Goal: Task Accomplishment & Management: Manage account settings

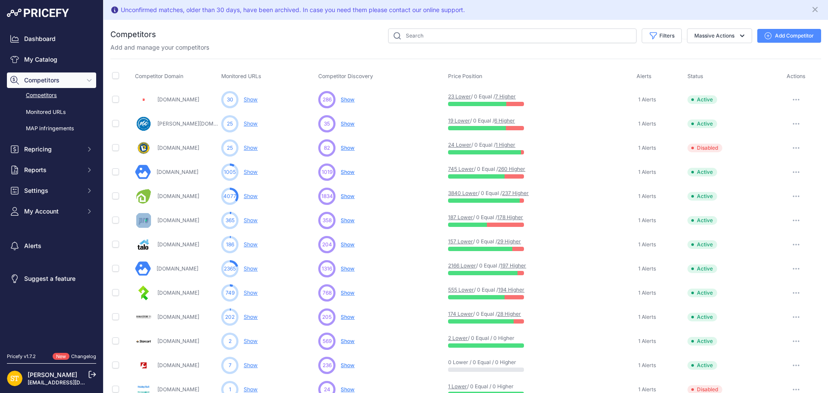
click at [512, 194] on link "237 Higher" at bounding box center [515, 193] width 27 height 6
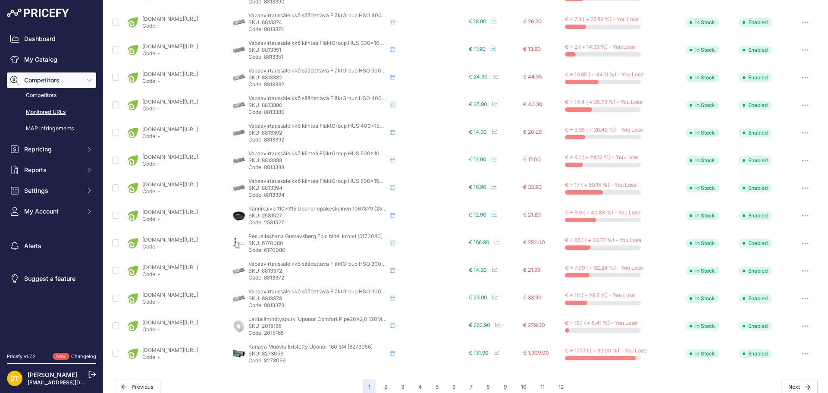
scroll to position [312, 0]
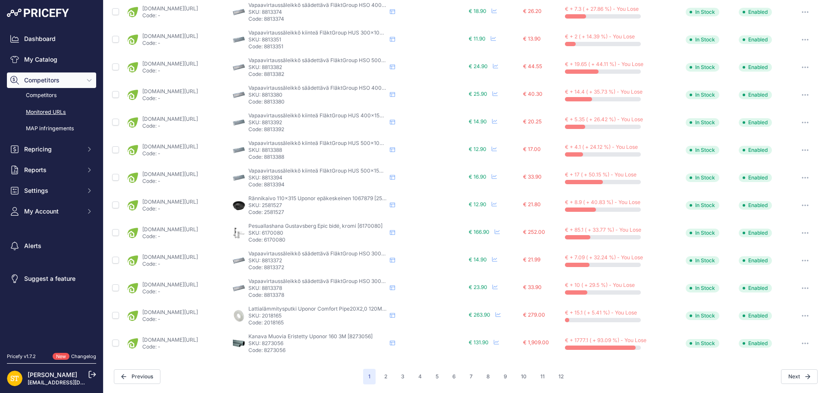
click at [308, 318] on p "SKU: 2018165" at bounding box center [317, 315] width 138 height 7
copy p "2018165"
click at [197, 314] on link "karelianstore.fi/products/lattialammitysputki-uponor-comfort-plus-20x2-0-qe-120…" at bounding box center [170, 312] width 56 height 6
click at [314, 342] on p "SKU: 8273056" at bounding box center [317, 343] width 138 height 7
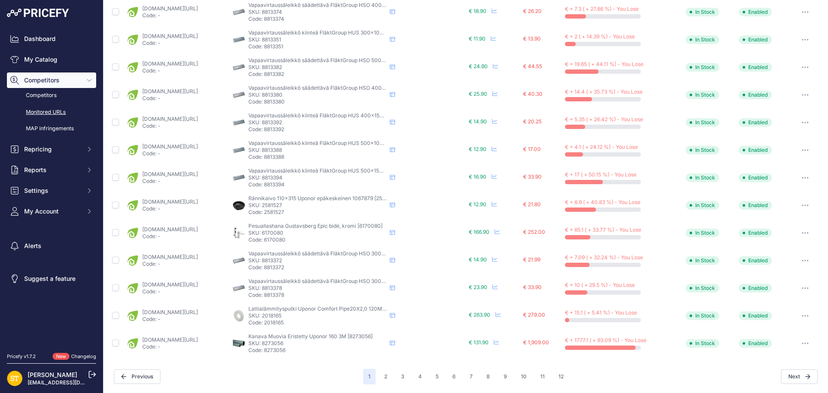
click at [314, 342] on p "SKU: 8273056" at bounding box center [317, 343] width 138 height 7
copy p "8273056"
click at [198, 342] on link "karelianstore.fi/products/muovikanava-eristetty-uponor-160mm-3m?variant=4704873…" at bounding box center [170, 339] width 56 height 6
click at [386, 380] on button "2" at bounding box center [385, 377] width 13 height 16
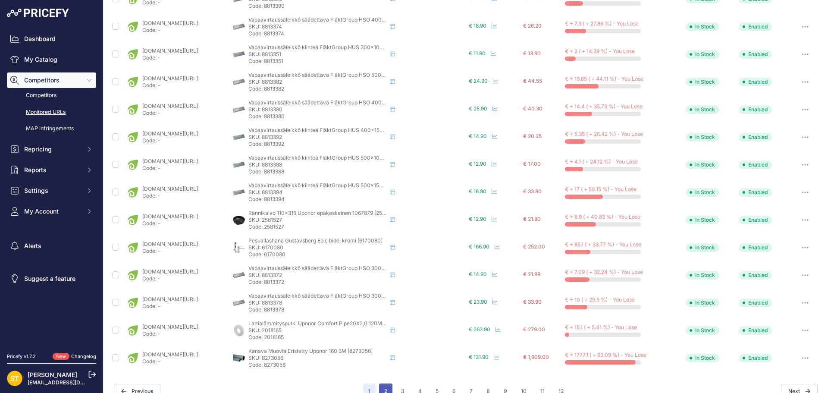
scroll to position [327, 0]
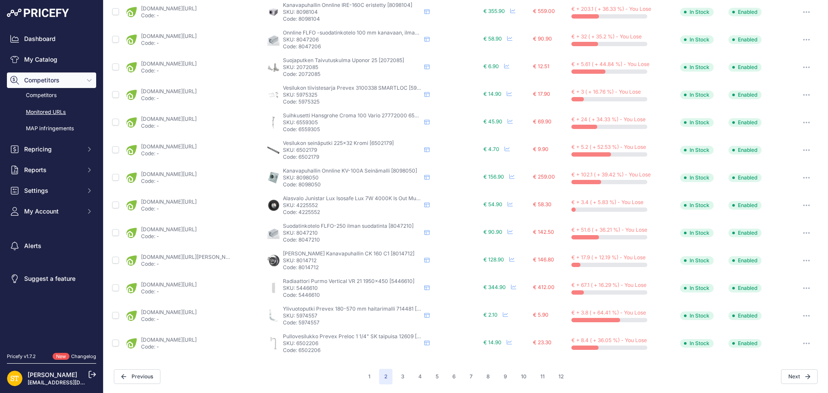
scroll to position [312, 0]
click at [303, 148] on p "SKU: 6502179" at bounding box center [352, 150] width 138 height 7
copy p "6502179"
click at [183, 146] on link "karelianstore.fi/products/vesilukon-seinaputki-onnline-225x32mm-kromi?prirule_j…" at bounding box center [169, 147] width 56 height 6
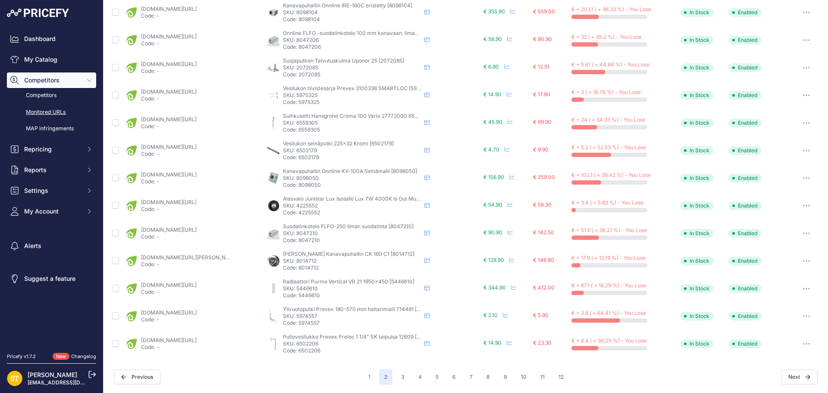
click at [307, 208] on p "SKU: 4225552" at bounding box center [352, 205] width 138 height 7
copy p "4225552"
click at [196, 202] on link "karelianstore.fi/products/alasvalo-sg-junistar-lux-isosafe-musta-7w-3000k-ip44-…" at bounding box center [169, 202] width 56 height 6
click at [798, 206] on button "button" at bounding box center [806, 206] width 17 height 12
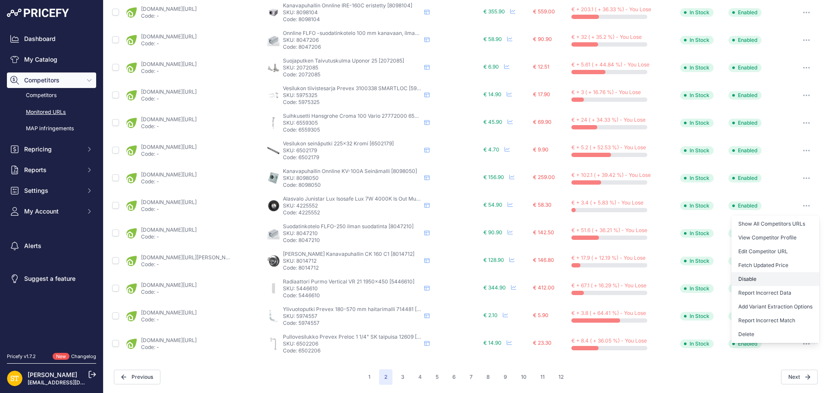
click at [752, 279] on button "Disable" at bounding box center [775, 279] width 88 height 14
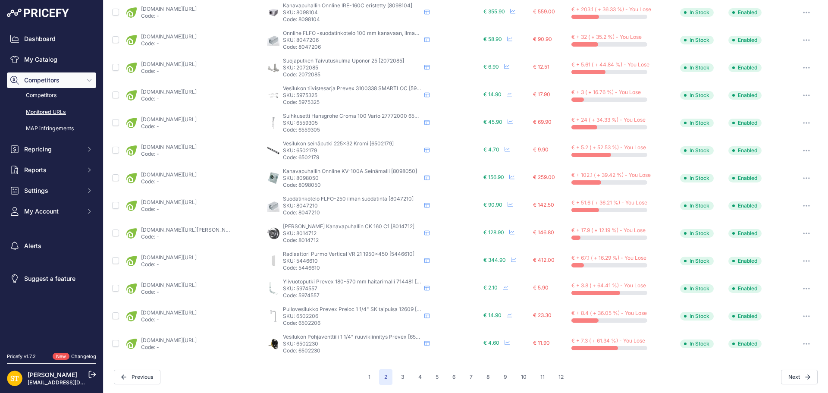
click at [302, 233] on p "SKU: 8014712" at bounding box center [352, 233] width 138 height 7
copy p "8014712"
click at [207, 229] on link "karelianstore.fi/products/kanavapuhallin-ostberg-ck-160-c1?variant=470810165251…" at bounding box center [189, 229] width 97 height 6
click at [402, 374] on button "3" at bounding box center [403, 377] width 14 height 16
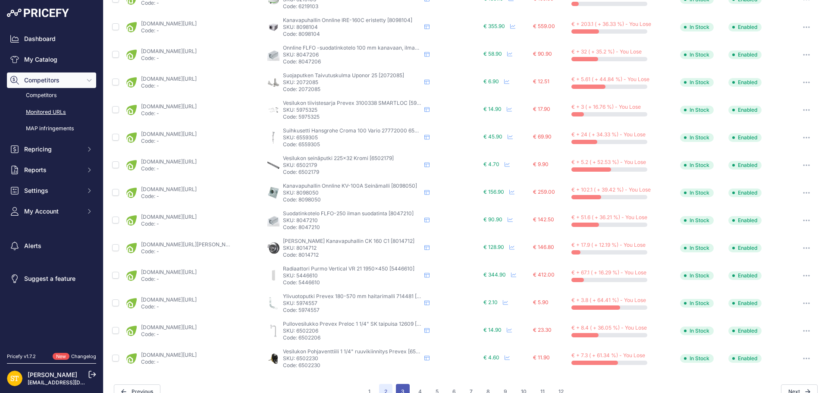
scroll to position [327, 0]
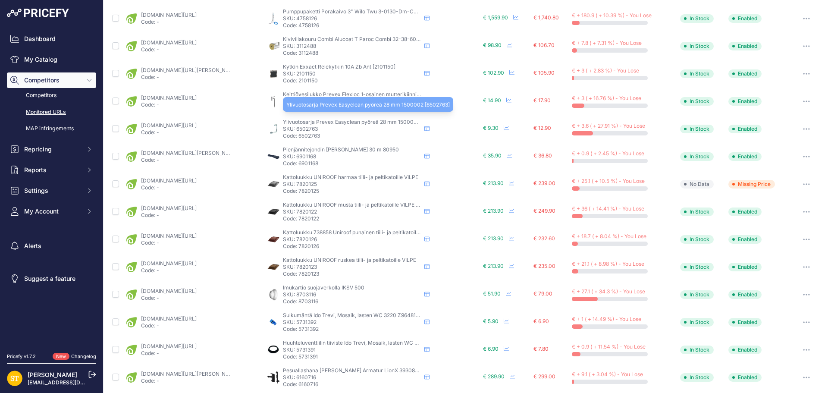
scroll to position [225, 0]
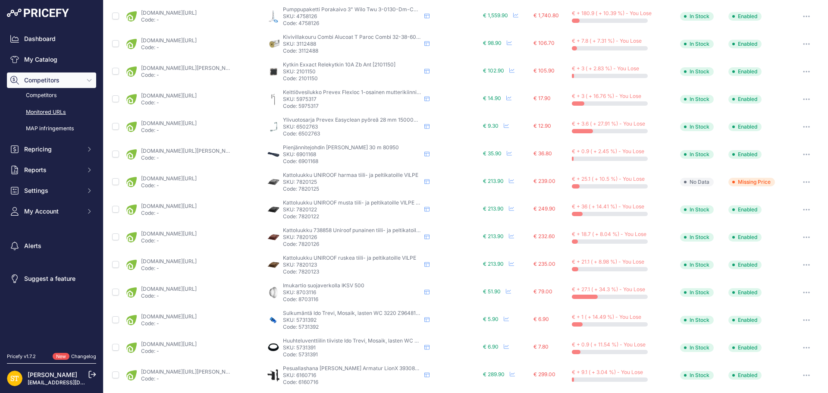
click at [307, 153] on p "SKU: 6901168" at bounding box center [352, 154] width 138 height 7
copy p "6901168"
click at [203, 152] on link "[DOMAIN_NAME][URL][PERSON_NAME]" at bounding box center [189, 151] width 97 height 6
click at [300, 179] on p "SKU: 7820125" at bounding box center [352, 182] width 138 height 7
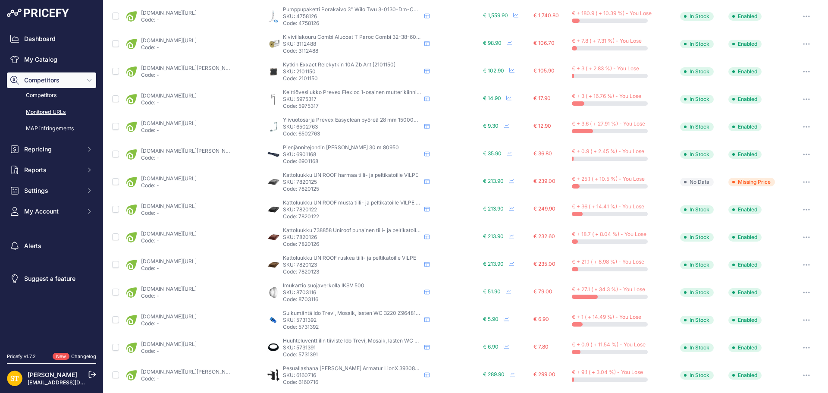
click at [300, 179] on p "SKU: 7820125" at bounding box center [352, 182] width 138 height 7
copy p "7820125"
click at [197, 175] on link "[DOMAIN_NAME][URL]" at bounding box center [169, 178] width 56 height 6
click at [305, 292] on p "SKU: 8703116" at bounding box center [352, 292] width 138 height 7
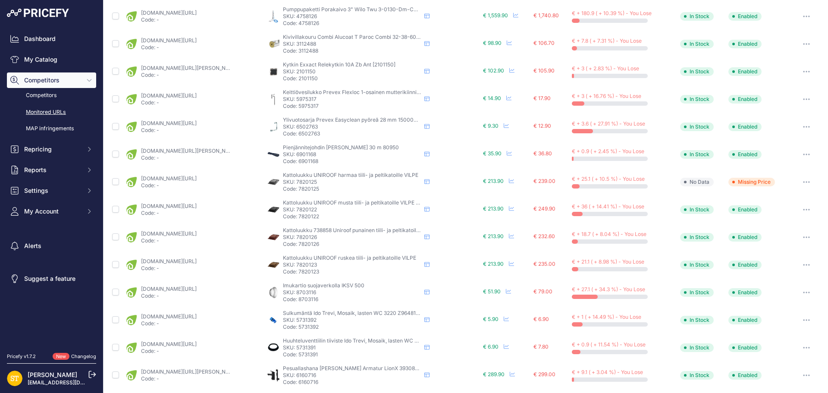
drag, startPoint x: 305, startPoint y: 292, endPoint x: 306, endPoint y: 319, distance: 27.2
click at [306, 319] on p "SKU: 5731392" at bounding box center [352, 320] width 138 height 7
copy p "5731392"
click at [197, 315] on link "[DOMAIN_NAME][URL]" at bounding box center [169, 316] width 56 height 6
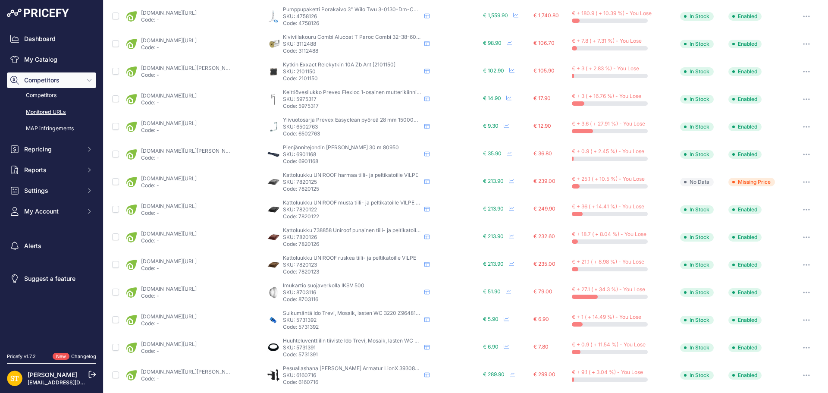
scroll to position [311, 0]
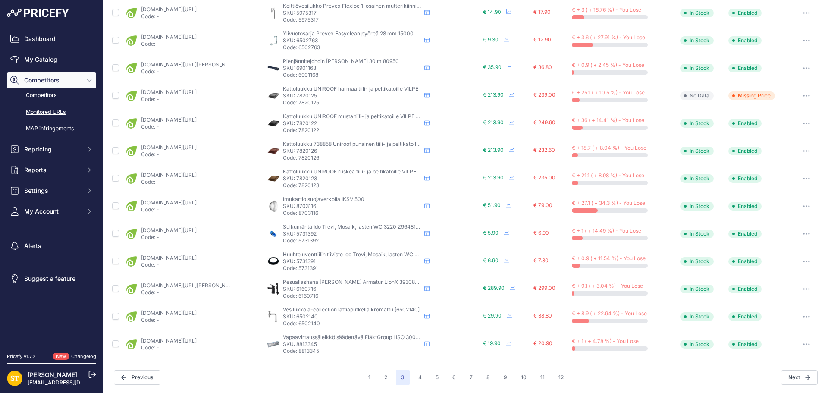
click at [307, 259] on p "SKU: 5731391" at bounding box center [352, 261] width 138 height 7
copy p "5731391"
click at [197, 260] on link "[DOMAIN_NAME][URL]" at bounding box center [169, 257] width 56 height 6
click at [307, 290] on p "SKU: 6160716" at bounding box center [352, 289] width 138 height 7
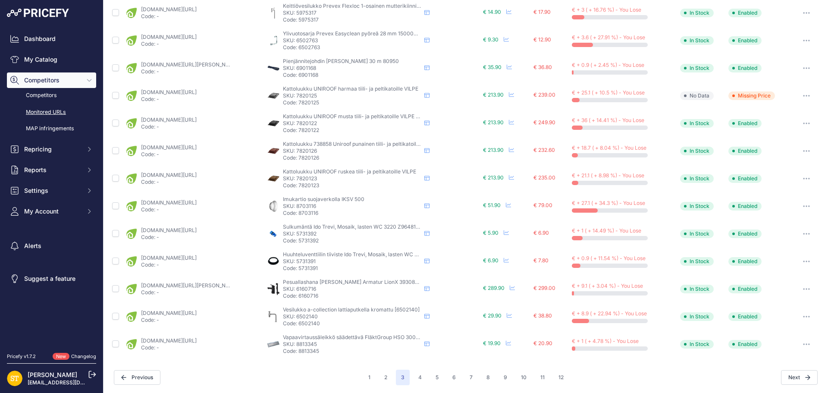
click at [307, 290] on p "SKU: 6160716" at bounding box center [352, 289] width 138 height 7
copy p "6160716"
click at [196, 282] on link "[DOMAIN_NAME][URL][PERSON_NAME]" at bounding box center [189, 285] width 97 height 6
click at [305, 317] on p "SKU: 6502140" at bounding box center [352, 316] width 138 height 7
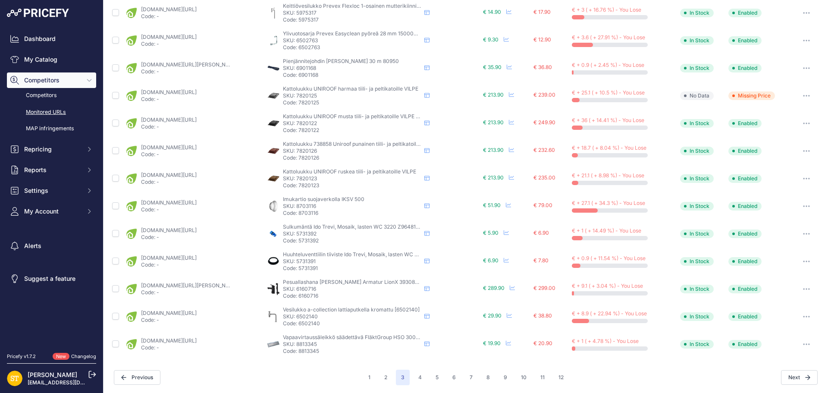
drag, startPoint x: 305, startPoint y: 317, endPoint x: 303, endPoint y: 123, distance: 193.2
click at [303, 123] on p "SKU: 7820122" at bounding box center [352, 123] width 138 height 7
click at [197, 120] on link "[DOMAIN_NAME][URL]" at bounding box center [169, 119] width 56 height 6
click at [305, 148] on p "SKU: 7820126" at bounding box center [352, 151] width 138 height 7
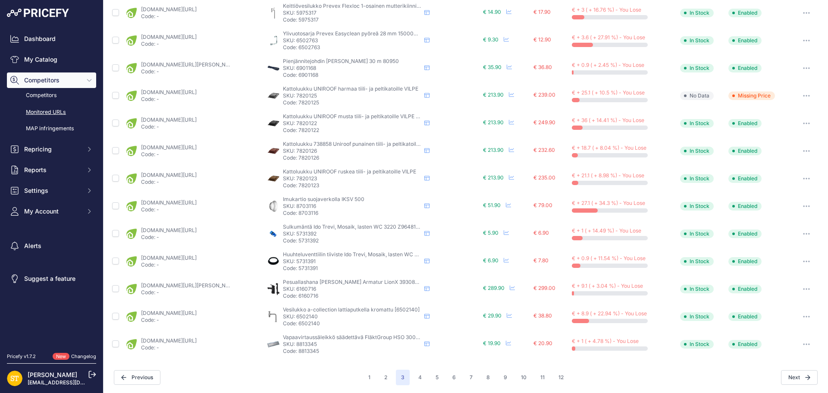
click at [305, 148] on p "SKU: 7820126" at bounding box center [352, 151] width 138 height 7
click at [197, 148] on link "[DOMAIN_NAME][URL]" at bounding box center [169, 147] width 56 height 6
click at [436, 380] on button "5" at bounding box center [436, 378] width 13 height 16
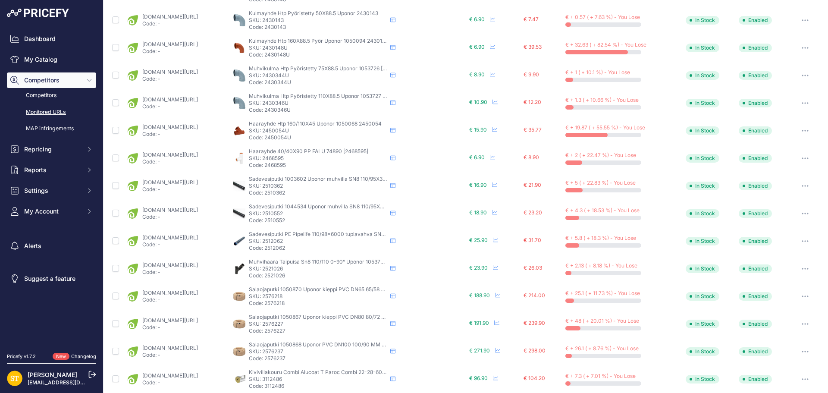
scroll to position [9, 0]
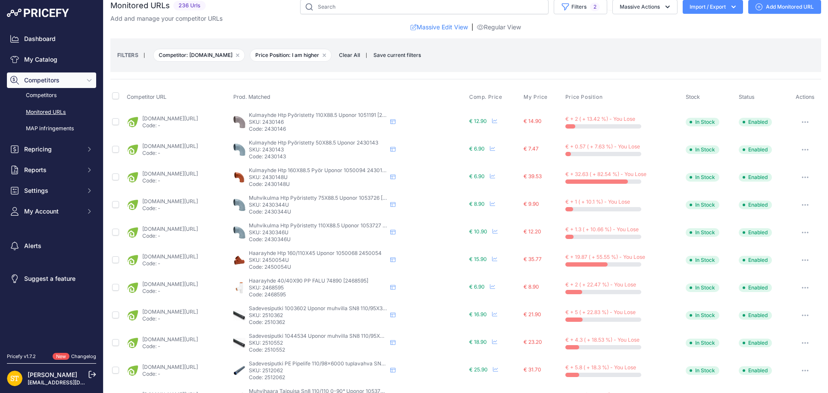
click at [316, 120] on p "SKU: 2430146" at bounding box center [318, 122] width 138 height 7
click at [157, 115] on link "karelianstore.fi/products/kulmayhde-pipelife-ht-110x88-5-pyoristetty-pp?_pos=1&…" at bounding box center [170, 118] width 56 height 6
click at [313, 148] on p "SKU: 2430143" at bounding box center [318, 149] width 138 height 7
click at [314, 150] on p "SKU: 2430143" at bounding box center [318, 149] width 138 height 7
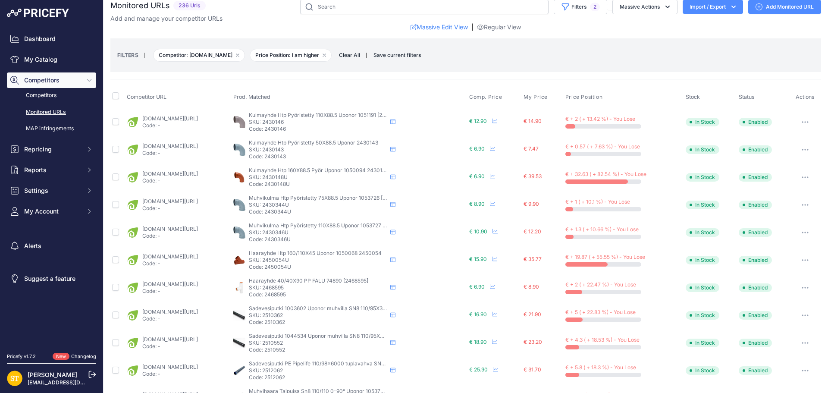
click at [196, 148] on link "karelianstore.fi/products/kulmayhde-uponor-ht-50x88-5-pyoristetty-pp?variant=47…" at bounding box center [170, 146] width 56 height 6
click at [309, 177] on p "SKU: 2430148U" at bounding box center [318, 177] width 138 height 7
click at [183, 175] on link "karelianstore.fi/products/kulmayhde-uponor-ht-50x88-5-pyoristetty-pp?variant=47…" at bounding box center [170, 173] width 56 height 6
click at [308, 177] on p "SKU: 2430148U" at bounding box center [318, 177] width 138 height 7
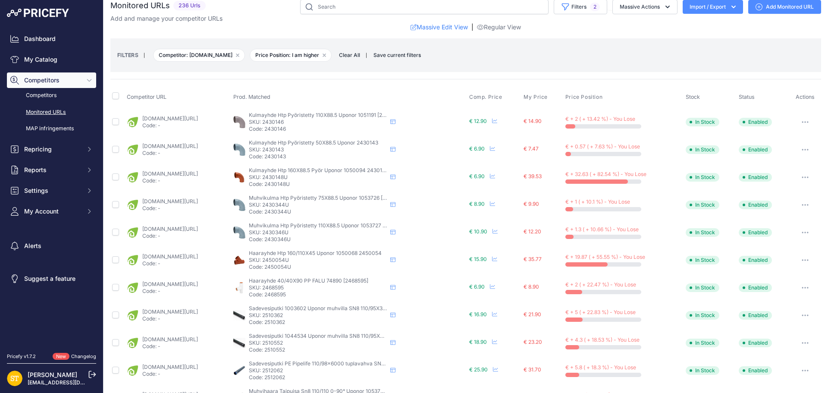
click at [308, 177] on p "SKU: 2430148U" at bounding box center [318, 177] width 138 height 7
click at [317, 185] on p "Code: 2430148U" at bounding box center [318, 184] width 138 height 7
click at [198, 173] on link "karelianstore.fi/products/kulmayhde-uponor-ht-50x88-5-pyoristetty-pp?variant=47…" at bounding box center [170, 173] width 56 height 6
click at [801, 179] on button "button" at bounding box center [805, 177] width 17 height 12
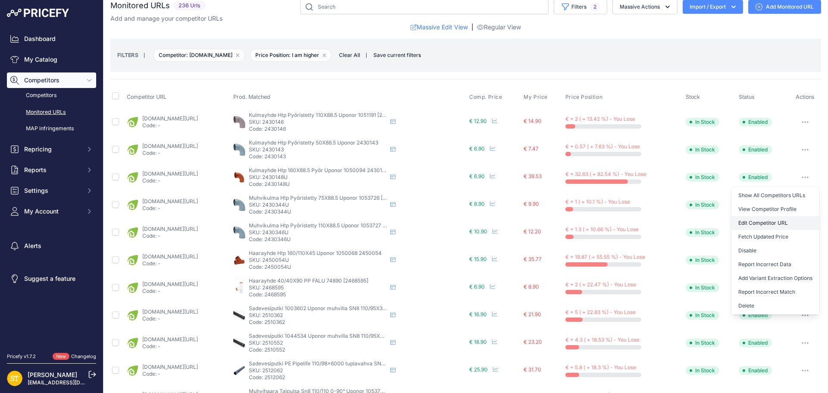
click at [761, 224] on link "Edit Competitor URL" at bounding box center [775, 223] width 88 height 14
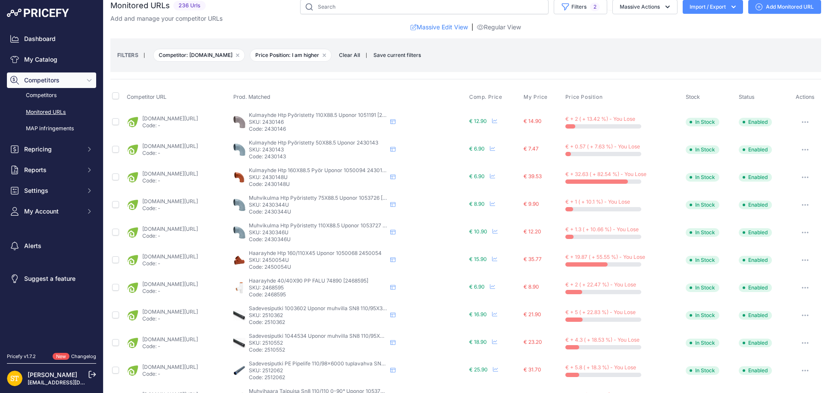
click at [314, 176] on p "SKU: 2430148U" at bounding box center [318, 177] width 138 height 7
click at [313, 205] on p "SKU: 2430344U" at bounding box center [318, 204] width 138 height 7
click at [196, 201] on link "karelianstore.fi/collections/viemarointi/products/muhvikulma-uponor-ht-75x88-5-…" at bounding box center [170, 201] width 56 height 6
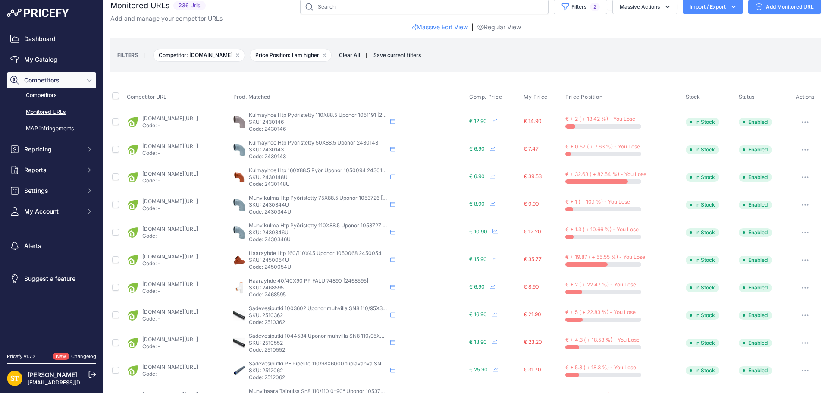
click at [312, 233] on p "SKU: 2430346U" at bounding box center [318, 232] width 138 height 7
click at [198, 229] on link "karelianstore.fi/products/muhvikulma-uponor-ht-110x88-5-pyoristetty-pp?prirule_…" at bounding box center [170, 229] width 56 height 6
click at [311, 258] on p "SKU: 2450054U" at bounding box center [318, 260] width 138 height 7
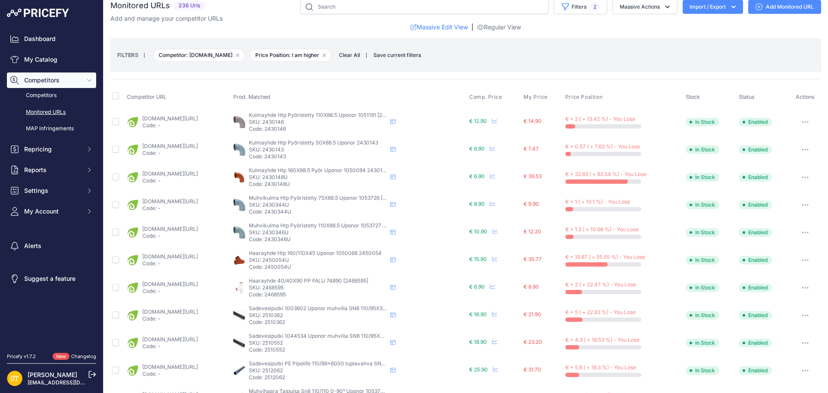
click at [188, 257] on link "karelianstore.fi/products/haarayhde-uponor-ht-110x110x45-pp?variant=47241622552…" at bounding box center [170, 256] width 56 height 6
click at [802, 260] on icon "button" at bounding box center [805, 260] width 7 height 2
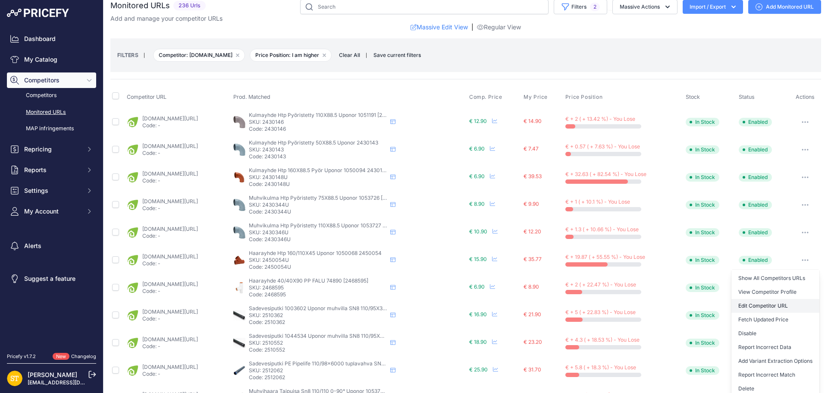
click at [767, 309] on link "Edit Competitor URL" at bounding box center [775, 306] width 88 height 14
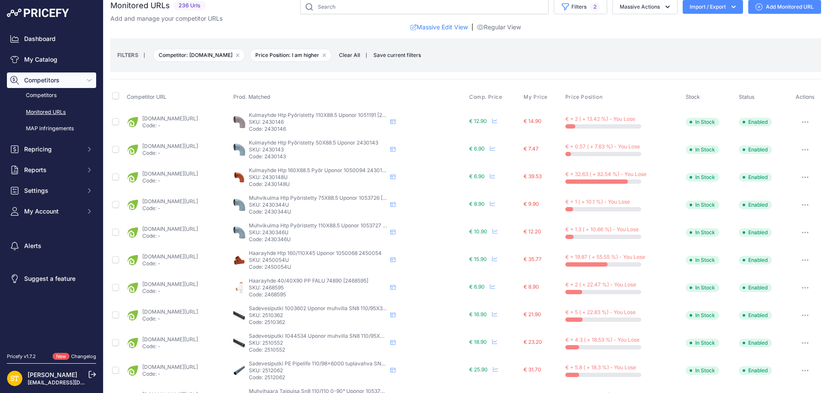
click at [311, 289] on p "SKU: 2468595" at bounding box center [318, 287] width 138 height 7
click at [198, 284] on link "karelianstore.fi/products/haarayhde-faluplast-40x40x88-valkoinen?_pos=1&_psq=24…" at bounding box center [170, 284] width 56 height 6
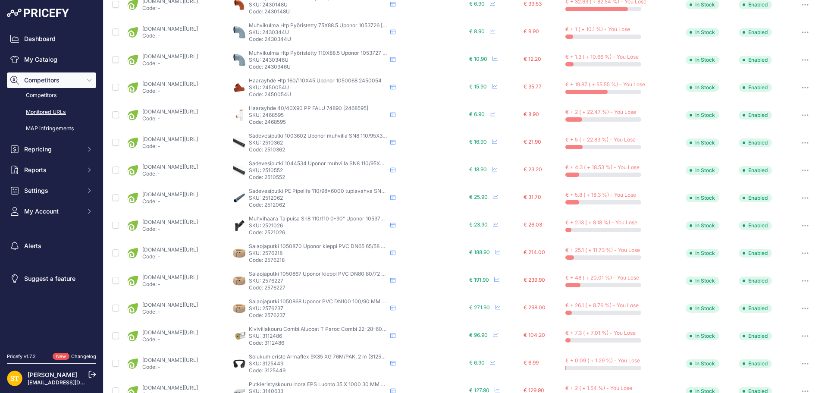
click at [306, 253] on p "SKU: 2576218" at bounding box center [318, 253] width 138 height 7
click at [198, 252] on link "karelianstore.fi/products/salaojaputki-uponor-pvc-65x58-150m?_pos=1&_psq=257621…" at bounding box center [170, 249] width 56 height 6
click at [314, 283] on p "SKU: 2576227" at bounding box center [318, 280] width 138 height 7
click at [314, 282] on p "SKU: 2576227" at bounding box center [318, 280] width 138 height 7
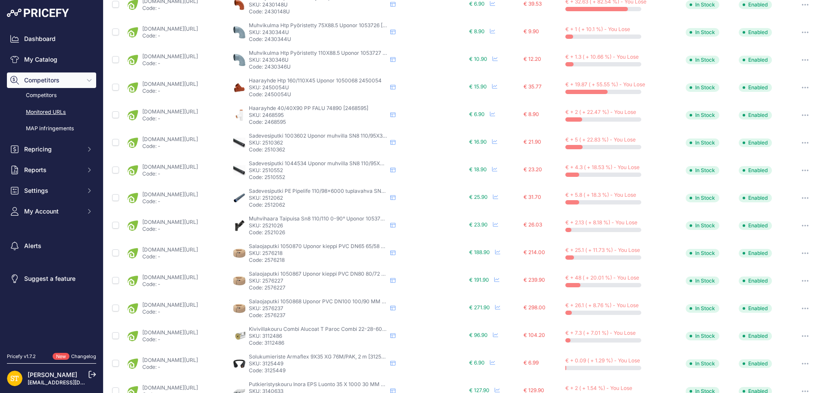
click at [198, 280] on div "karelianstore.fi/products/salaojaputki-uponor-pvc-80x72-100m?_pos=1&_psq=257622…" at bounding box center [170, 281] width 56 height 14
click at [198, 279] on link "karelianstore.fi/products/salaojaputki-uponor-pvc-80x72-100m?_pos=1&_psq=257622…" at bounding box center [170, 277] width 56 height 6
click at [307, 225] on p "SKU: 2521026" at bounding box center [318, 225] width 138 height 7
click at [198, 223] on link "karelianstore.fi/products/sadevesiputken-y-haara-uponor-110x110x0-90-astetta?_p…" at bounding box center [170, 222] width 56 height 6
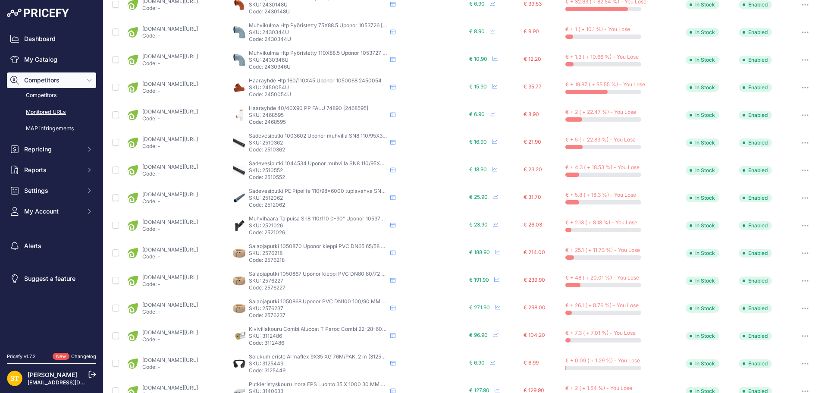
scroll to position [268, 0]
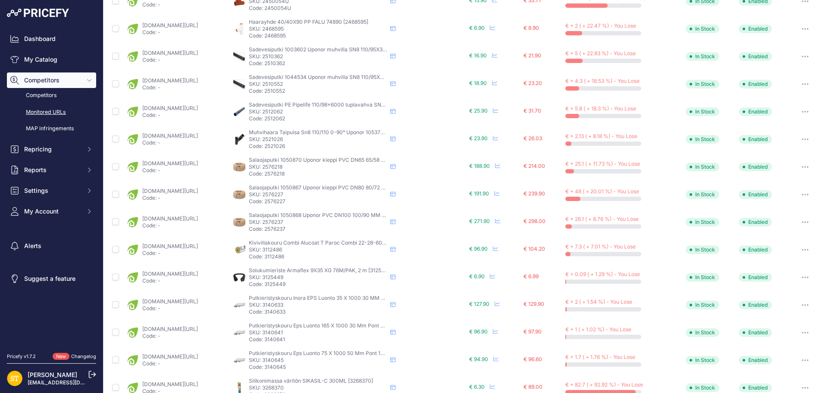
click at [309, 251] on p "SKU: 3112486" at bounding box center [318, 249] width 138 height 7
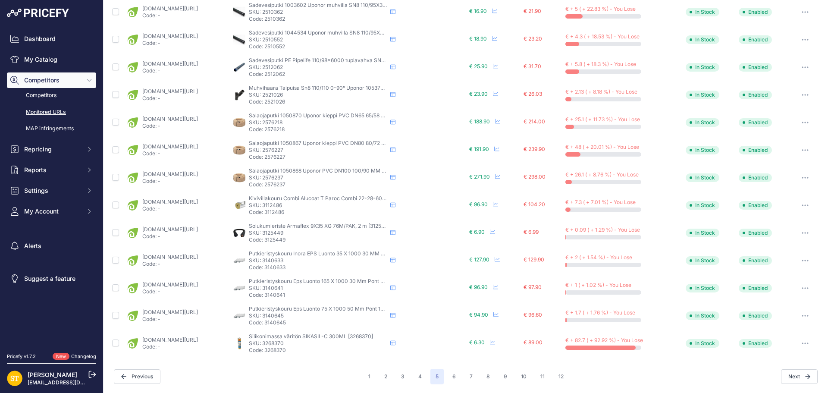
click at [304, 262] on p "SKU: 3140633" at bounding box center [318, 260] width 138 height 7
click at [198, 258] on link "karelianstore.fi/products/lvi-eriste-inora-35x30-33m?_pos=1&_psq=3140633&_ss=e&…" at bounding box center [170, 257] width 56 height 6
click at [310, 287] on p "SKU: 3140641" at bounding box center [318, 288] width 138 height 7
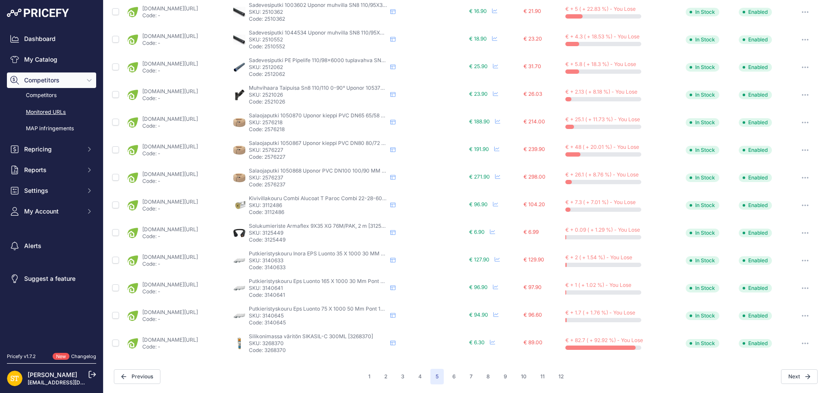
click at [198, 285] on link "karelianstore.fi/products/lvi-eriste-inora-165x30-9m?_pos=1&_psq=3140641&_ss=e&…" at bounding box center [170, 284] width 56 height 6
click at [313, 314] on p "SKU: 3140645" at bounding box center [318, 315] width 138 height 7
click at [198, 311] on link "karelianstore.fi/products/lvi-eriste-inora-75x50-10m?_pos=1&_psq=3140645&_ss=e&…" at bounding box center [170, 312] width 56 height 6
click at [314, 342] on p "SKU: 3268370" at bounding box center [318, 343] width 138 height 7
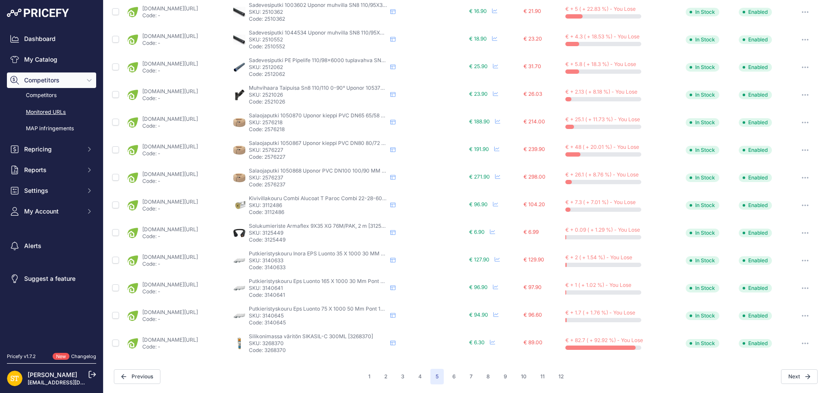
click at [314, 342] on p "SKU: 3268370" at bounding box center [318, 343] width 138 height 7
click at [198, 339] on link "karelianstore.fi/products/saniteettisilikoni-sika-sikasil-c-variton?_pos=1&_psq…" at bounding box center [170, 339] width 56 height 6
click at [455, 376] on button "6" at bounding box center [454, 377] width 14 height 16
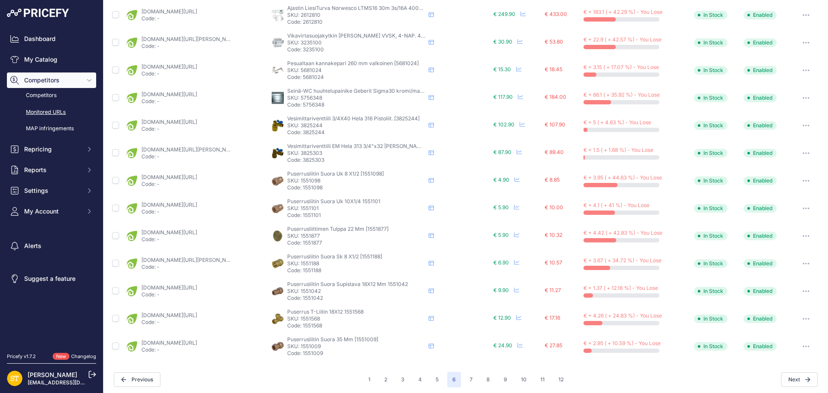
scroll to position [312, 0]
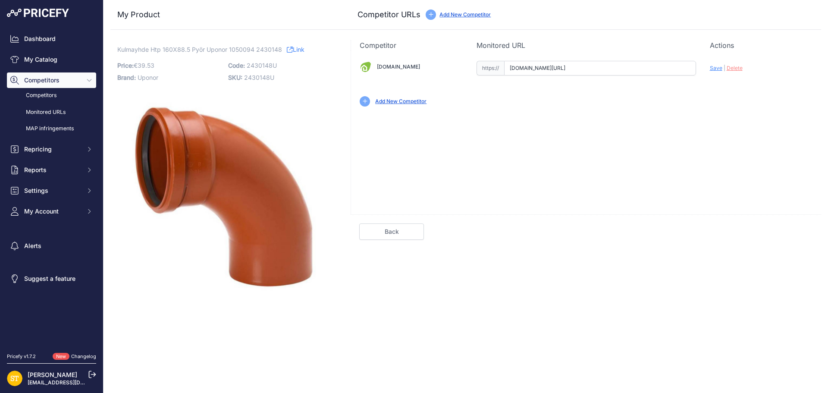
click at [563, 70] on input "[DOMAIN_NAME][URL]" at bounding box center [600, 68] width 192 height 15
click at [562, 70] on input "[DOMAIN_NAME][URL]" at bounding box center [600, 68] width 192 height 15
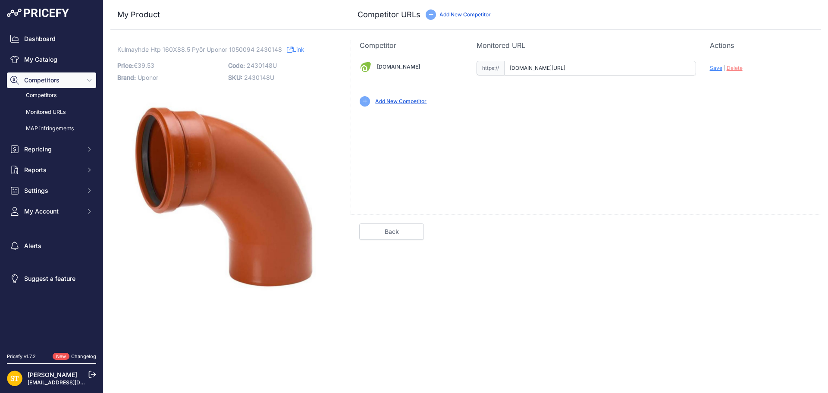
click at [562, 70] on input "karelianstore.fi/products/kulmayhde-uponor-ht-50x88-5-pyoristetty-pp?variant=47…" at bounding box center [600, 68] width 192 height 15
paste input "https://karelianstore.fi/products/kulmayhde-uponor-ht-pyoristetty-pp-160x88-5"
click at [718, 69] on span "Save" at bounding box center [716, 68] width 13 height 6
type input "https://karelianstore.fi/products/kulmayhde-uponor-ht-pyoristetty-pp-160x88-5?p…"
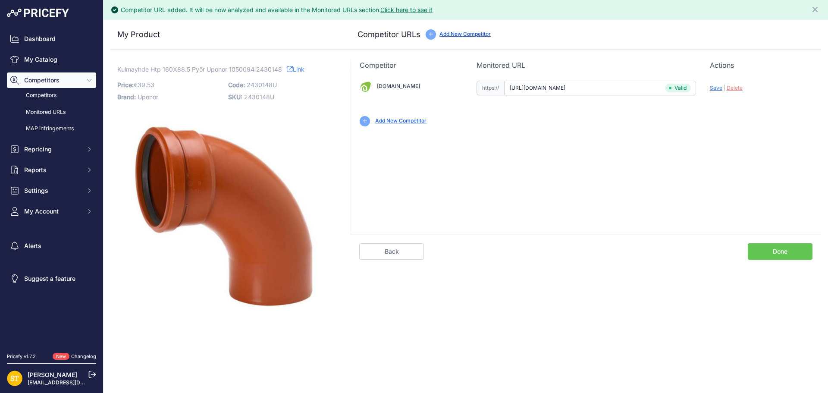
click at [783, 247] on link "Done" at bounding box center [780, 251] width 65 height 16
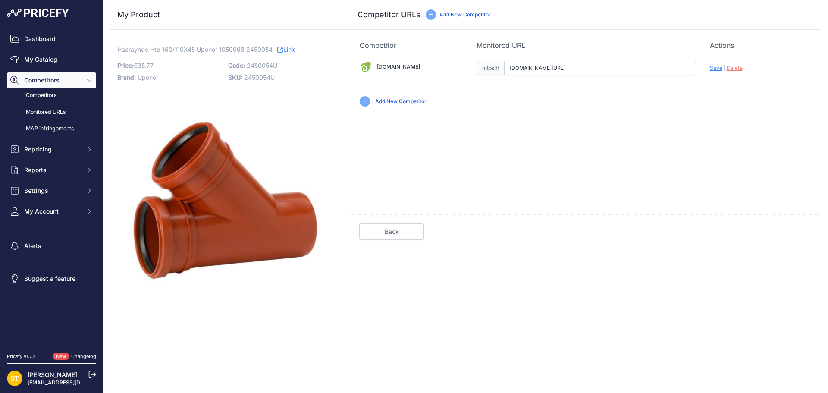
click at [553, 70] on input "[DOMAIN_NAME][URL]" at bounding box center [600, 68] width 192 height 15
click at [553, 70] on input "karelianstore.fi/products/haarayhde-uponor-ht-110x110x45-pp?variant=47241622552…" at bounding box center [600, 68] width 192 height 15
paste input "https://karelianstore.fi/products/haarayhde-onnline-ht-160x110x45-pp"
click at [716, 69] on span "Save" at bounding box center [716, 68] width 13 height 6
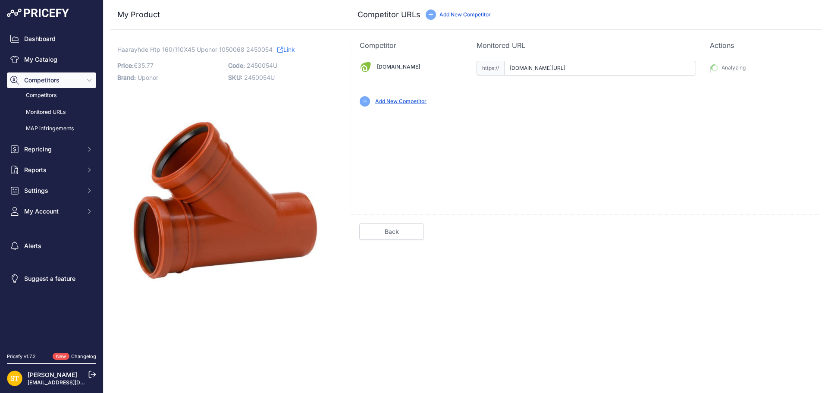
type input "https://karelianstore.fi/products/haarayhde-onnline-ht-160x110x45-pp?prirule_jd…"
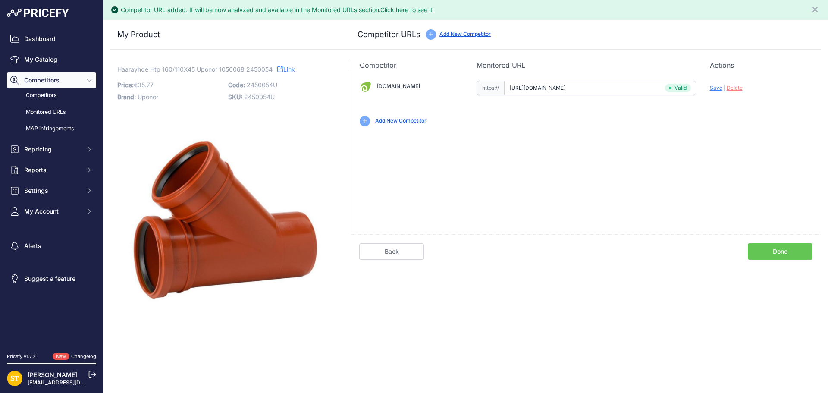
click at [782, 254] on link "Done" at bounding box center [780, 251] width 65 height 16
